Goal: Information Seeking & Learning: Learn about a topic

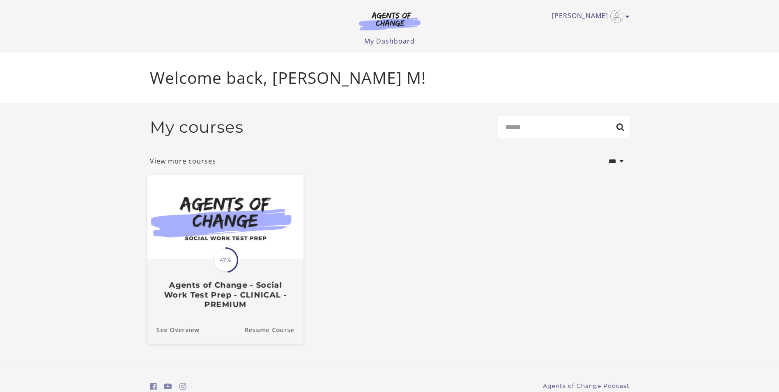
click at [221, 258] on span "47%" at bounding box center [225, 259] width 23 height 23
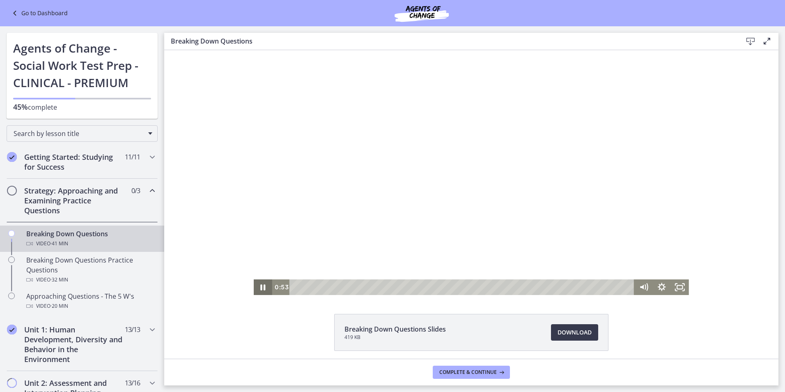
click at [261, 287] on icon "Pause" at bounding box center [263, 287] width 18 height 16
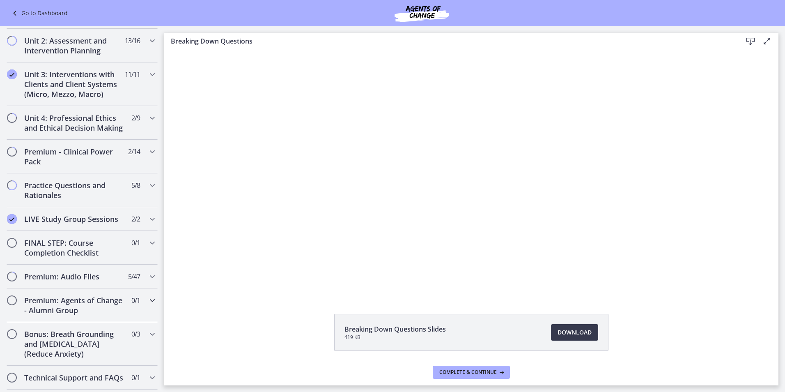
scroll to position [403, 0]
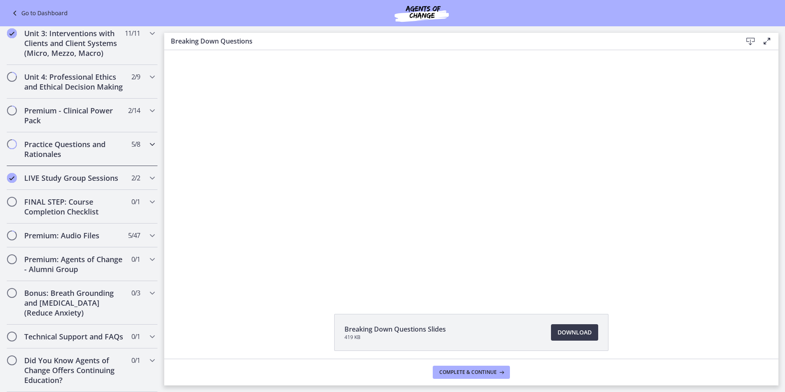
click at [88, 142] on h2 "Practice Questions and Rationales" at bounding box center [74, 149] width 100 height 20
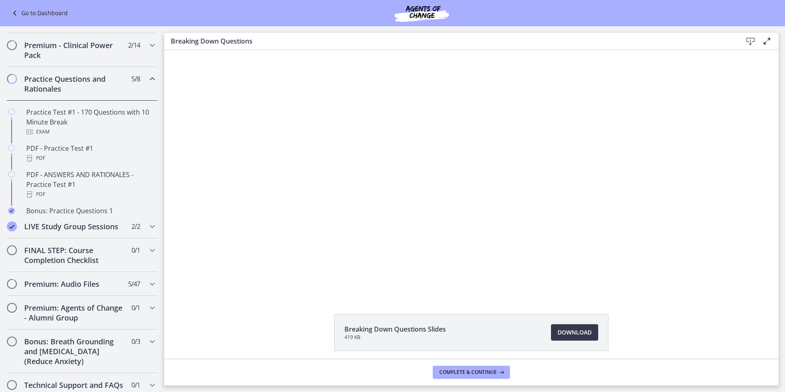
scroll to position [308, 0]
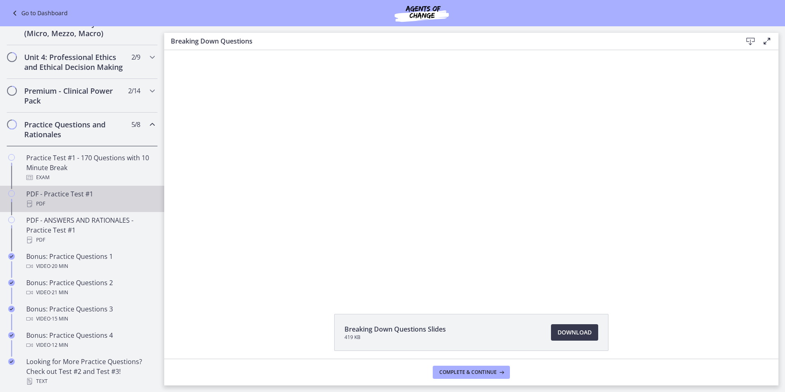
click at [81, 209] on div "PDF" at bounding box center [90, 204] width 128 height 10
